Goal: Task Accomplishment & Management: Complete application form

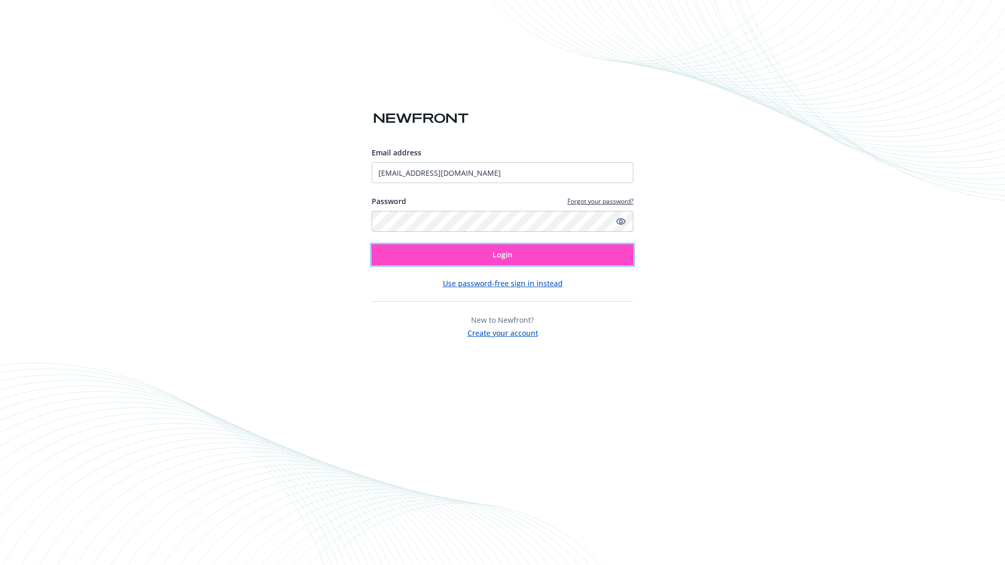
click at [503, 255] on span "Login" at bounding box center [503, 255] width 20 height 10
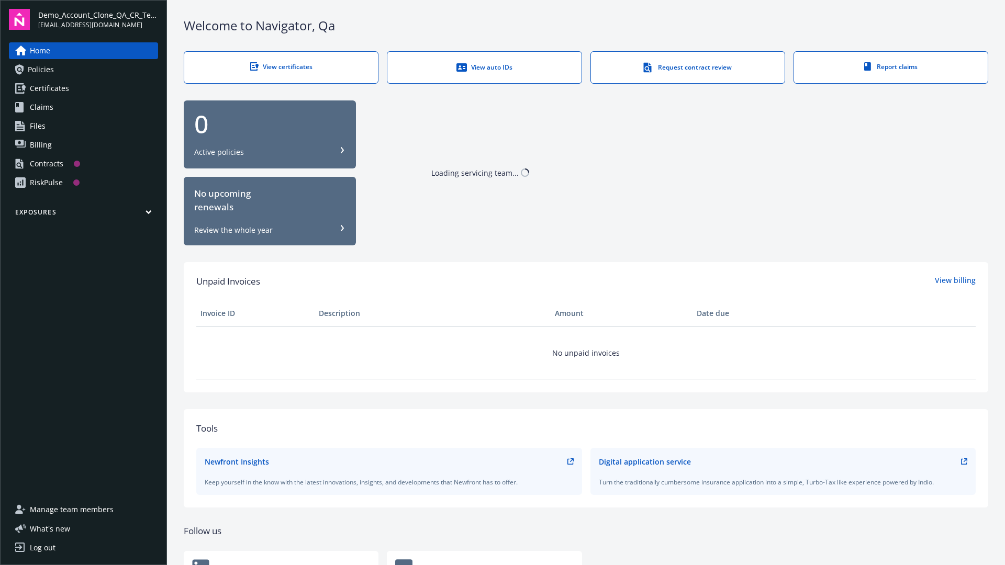
click at [98, 19] on span "Demo_Account_Clone_QA_CR_Tests_Prospect" at bounding box center [98, 14] width 120 height 11
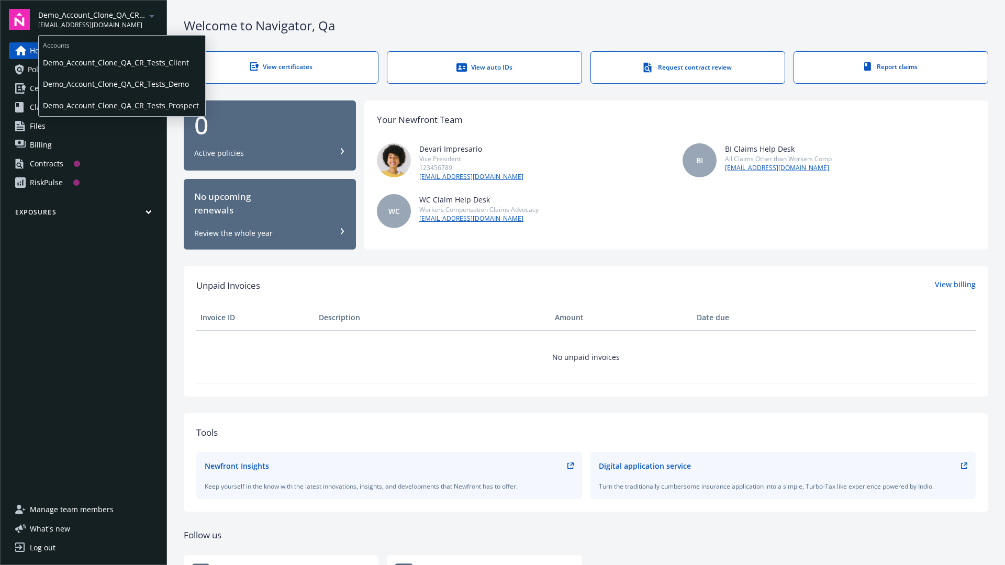
click at [121, 62] on span "Demo_Account_Clone_QA_CR_Tests_Client" at bounding box center [122, 62] width 158 height 21
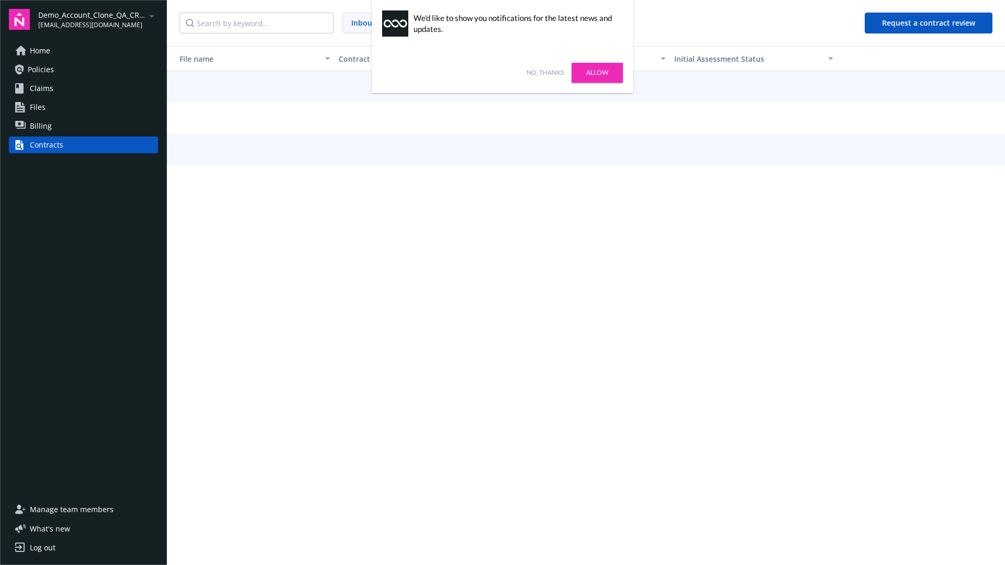
click at [545, 73] on link "No, thanks" at bounding box center [545, 72] width 37 height 9
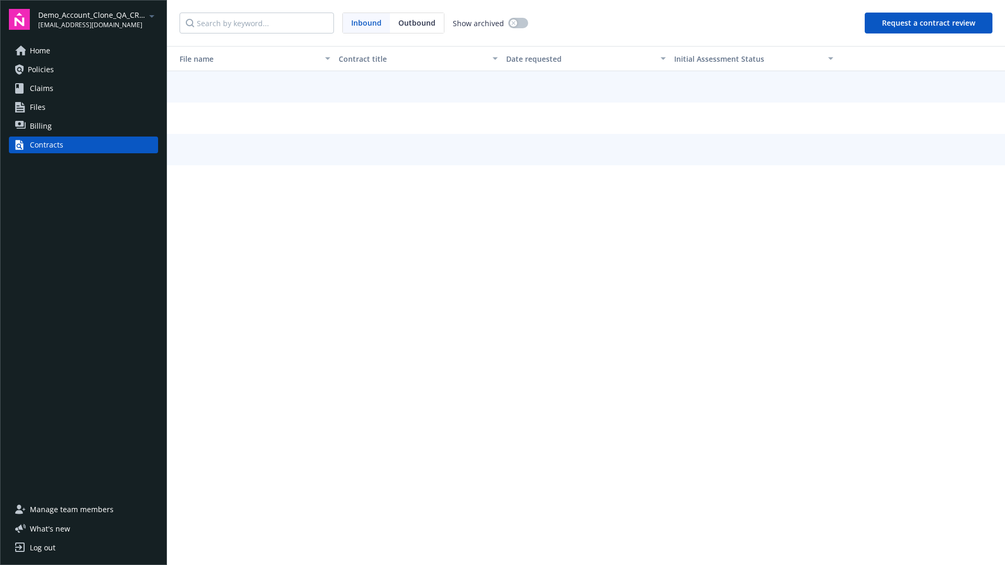
click at [929, 23] on button "Request a contract review" at bounding box center [929, 23] width 128 height 21
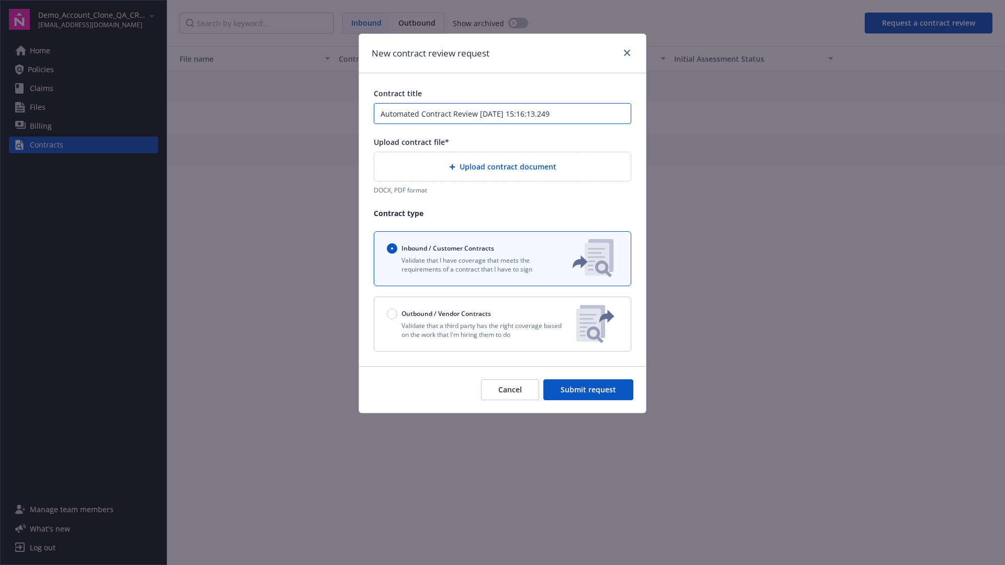
type input "Automated Contract Review [DATE] 15:16:13.249"
click at [503, 324] on p "Validate that a third party has the right coverage based on the work that I'm h…" at bounding box center [477, 330] width 181 height 18
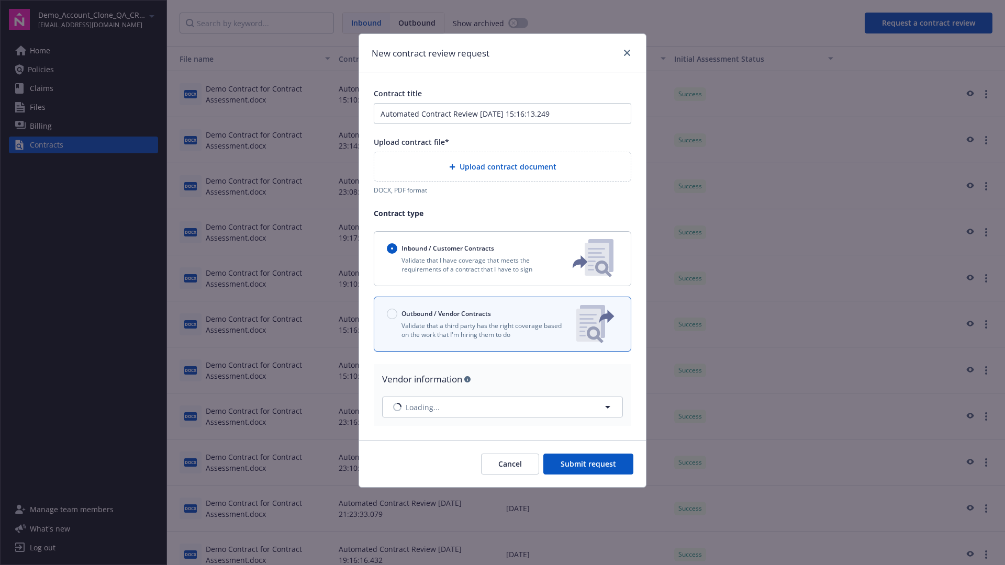
radio input "false"
radio input "true"
click at [589, 460] on span "Submit request" at bounding box center [588, 464] width 55 height 10
